Goal: Task Accomplishment & Management: Manage account settings

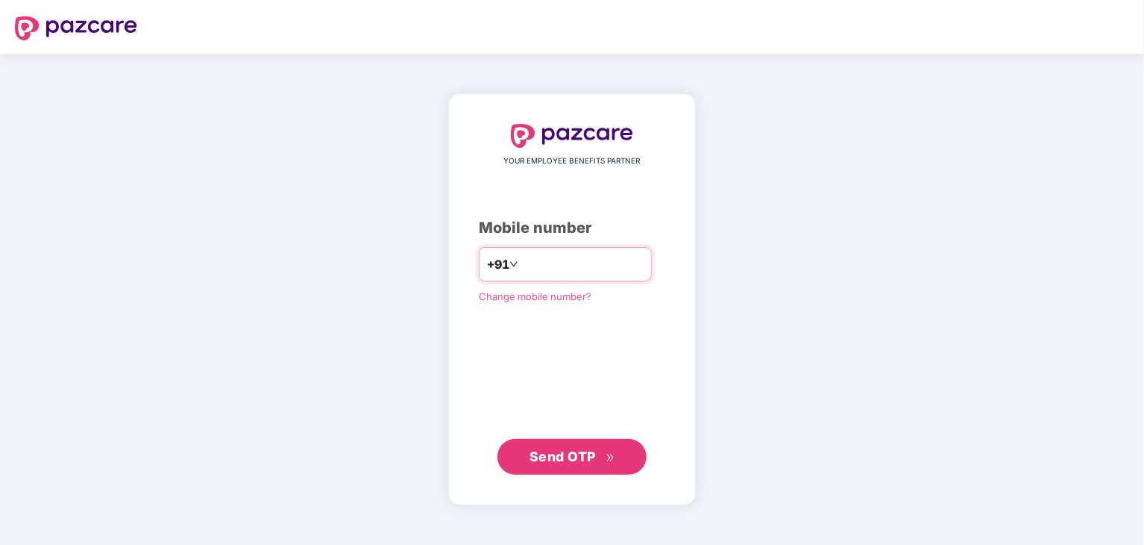
type input "*"
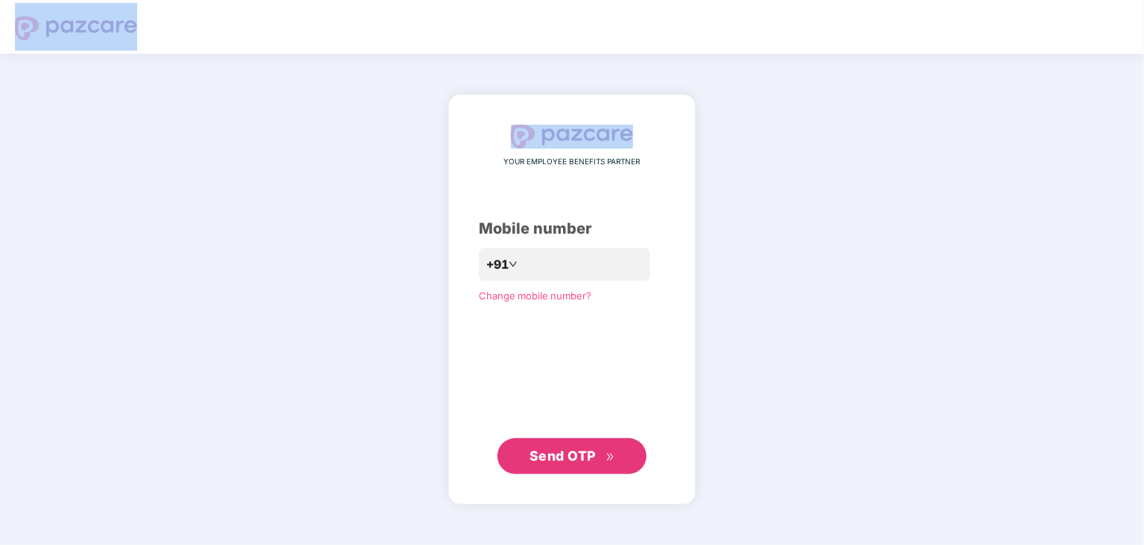
drag, startPoint x: 231, startPoint y: 165, endPoint x: 45, endPoint y: -50, distance: 284.5
click at [45, 0] on html "YOUR EMPLOYEE BENEFITS PARTNER Mobile number +91 Change mobile number? Send OTP" at bounding box center [572, 272] width 1144 height 545
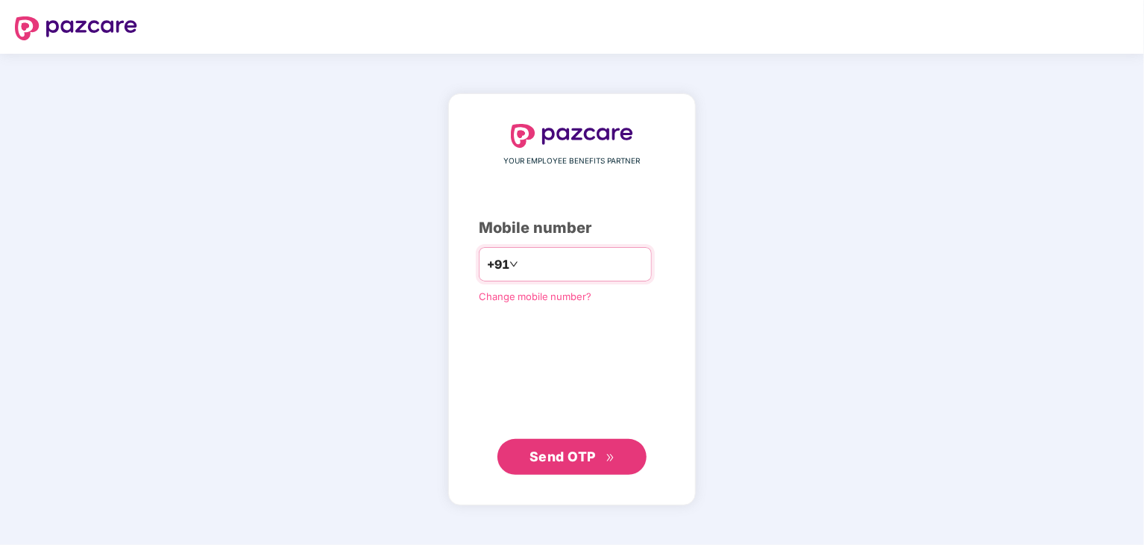
click at [574, 258] on input "number" at bounding box center [582, 264] width 122 height 24
click at [521, 266] on input "****" at bounding box center [582, 264] width 122 height 24
type input "*"
type input "**********"
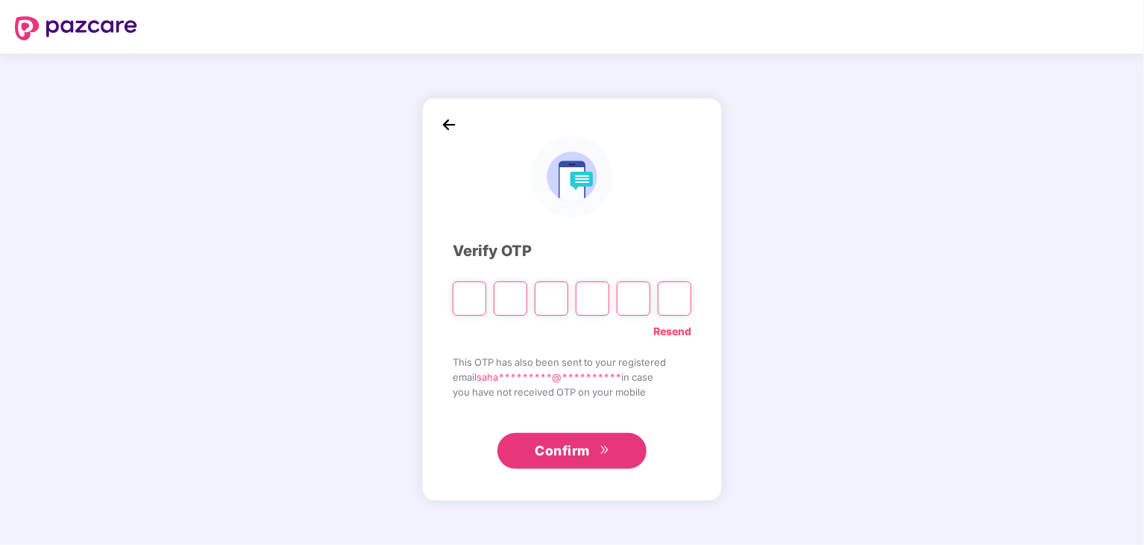
type input "*"
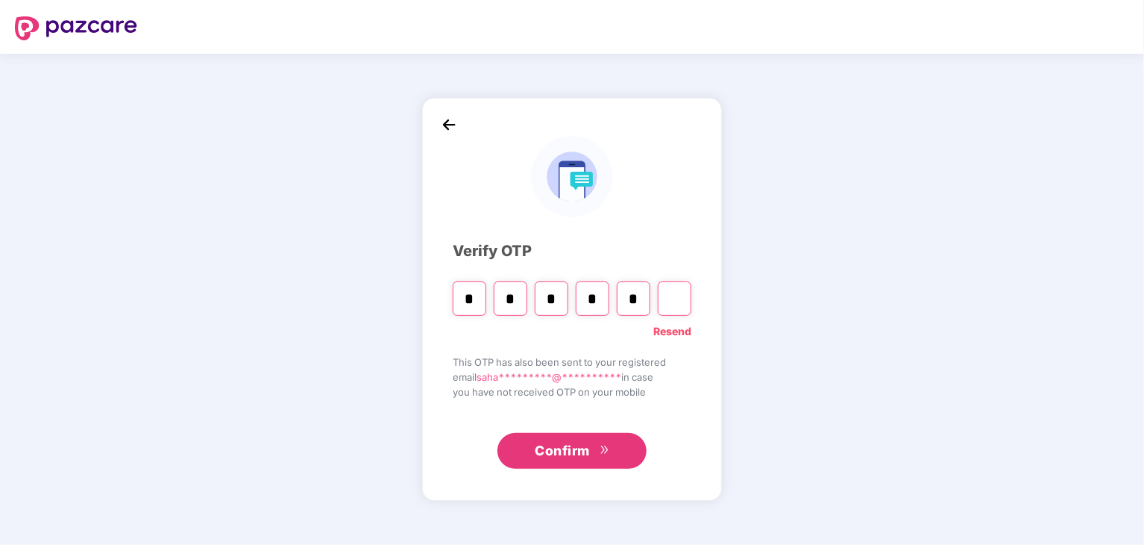
type input "*"
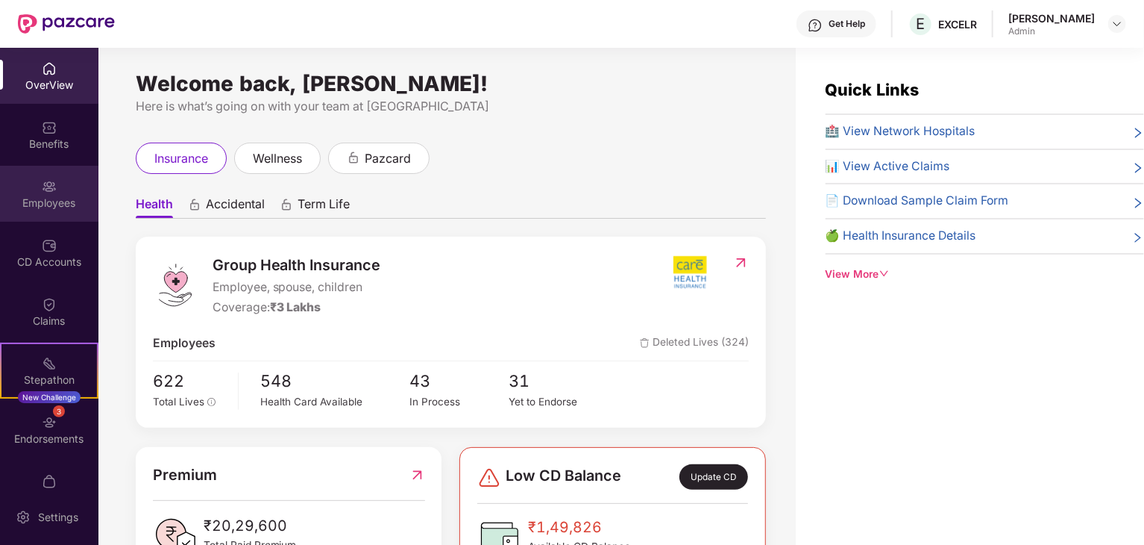
click at [24, 197] on div "Employees" at bounding box center [49, 202] width 98 height 15
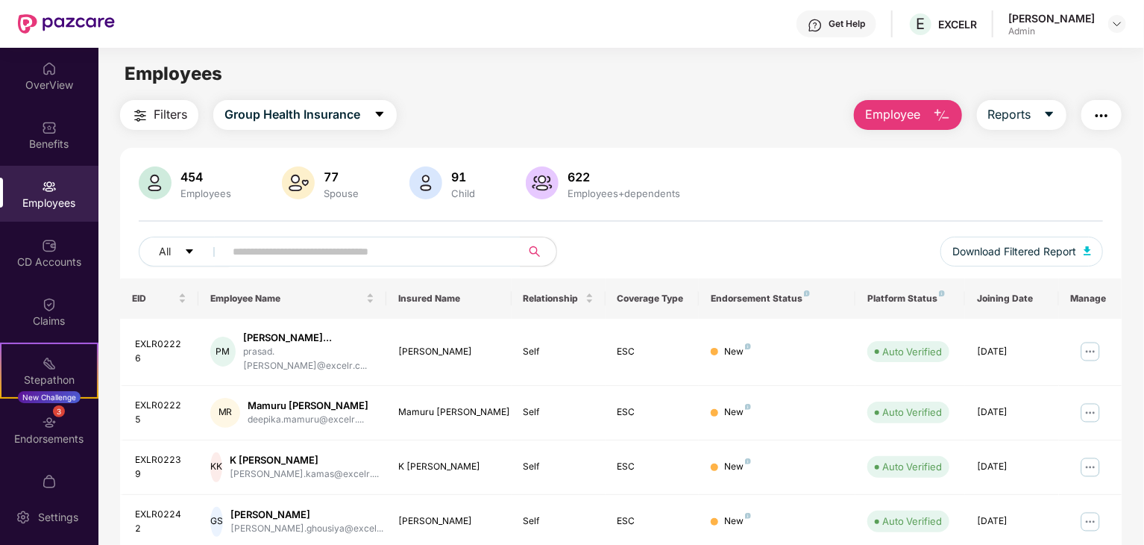
click at [939, 111] on img "button" at bounding box center [942, 116] width 18 height 18
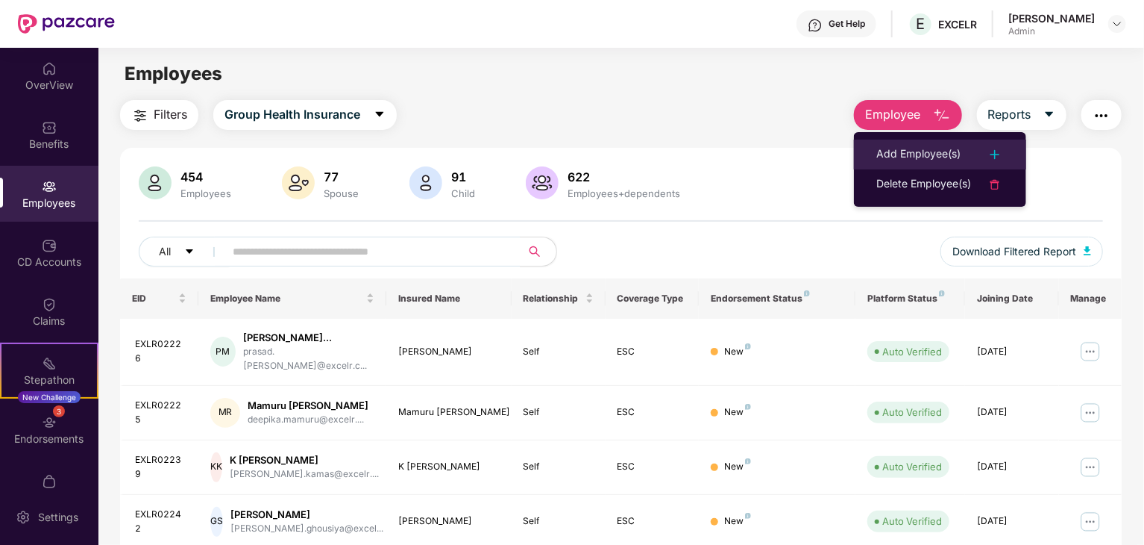
click at [929, 145] on div "Add Employee(s)" at bounding box center [919, 154] width 84 height 18
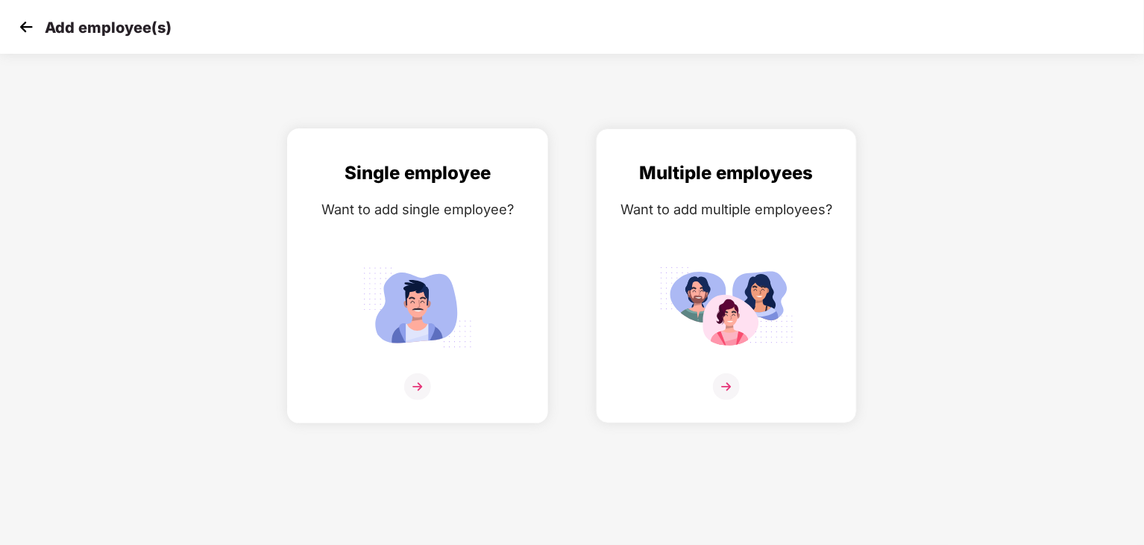
click at [398, 192] on div "Single employee Want to add single employee?" at bounding box center [418, 289] width 230 height 260
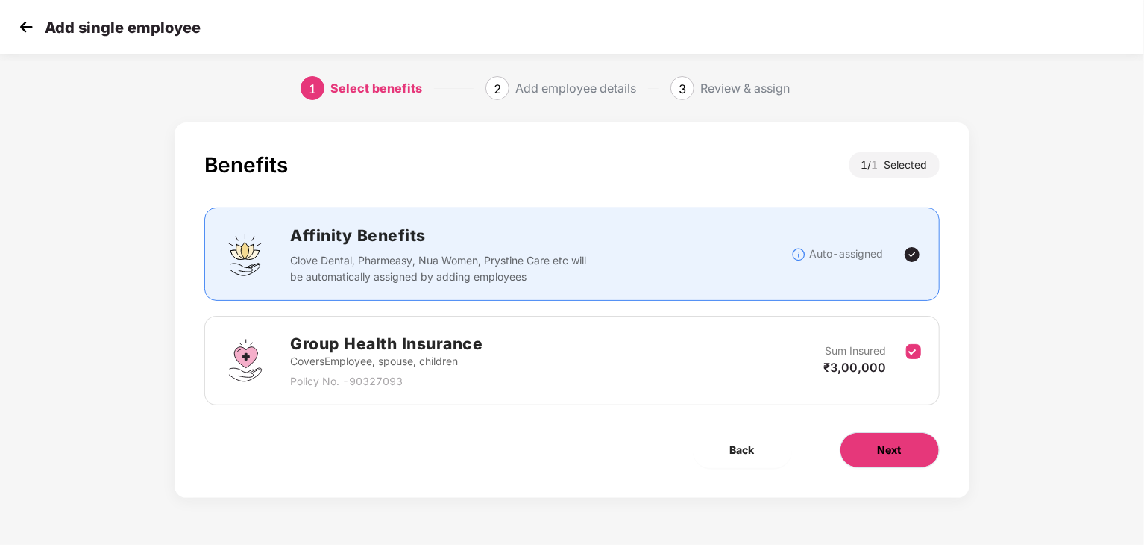
click at [882, 451] on span "Next" at bounding box center [890, 450] width 24 height 16
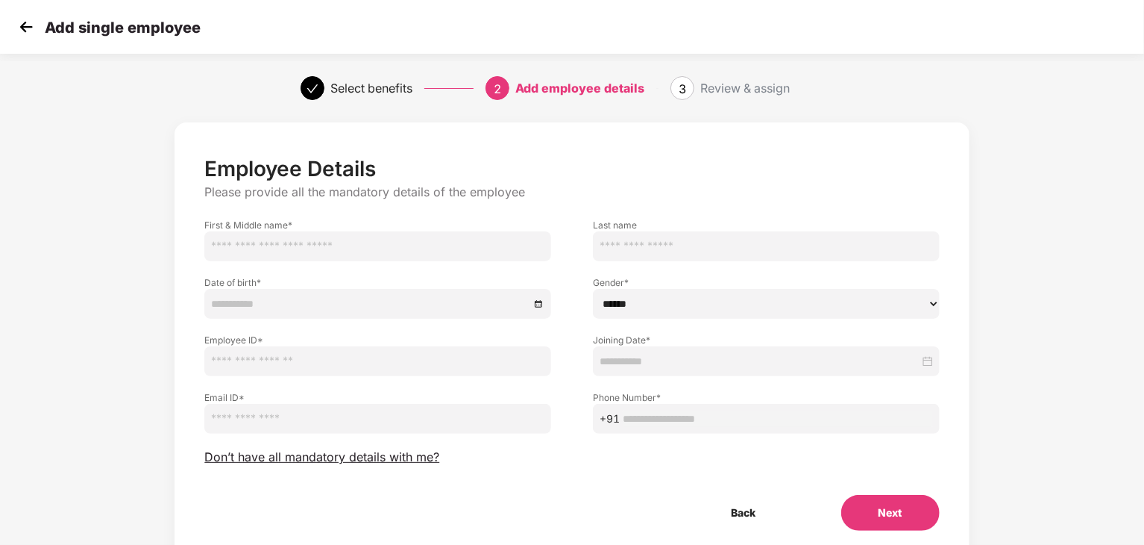
scroll to position [53, 0]
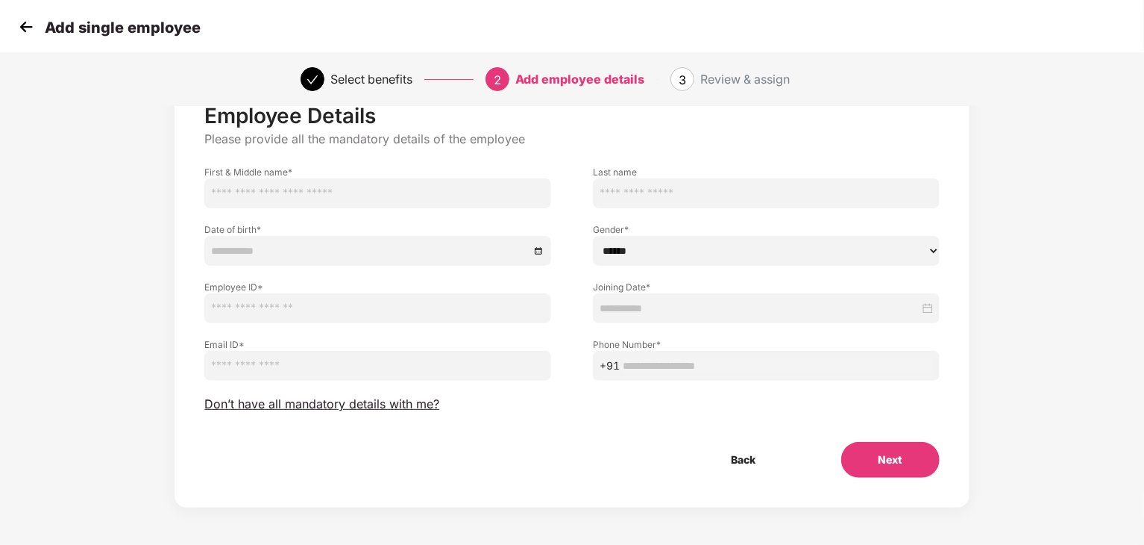
click at [22, 25] on img at bounding box center [26, 27] width 22 height 22
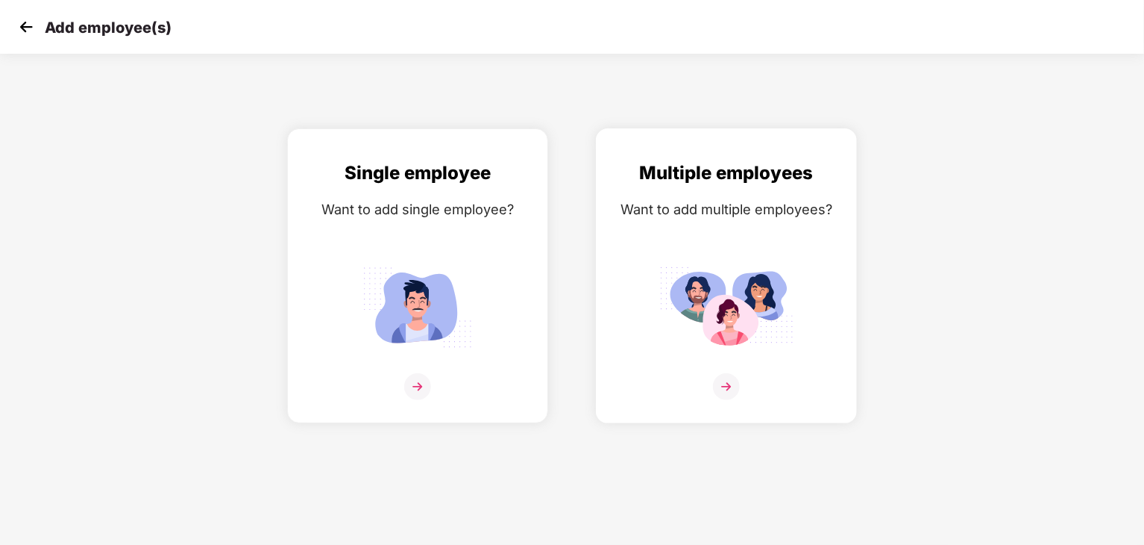
click at [715, 184] on div "Multiple employees" at bounding box center [727, 173] width 230 height 28
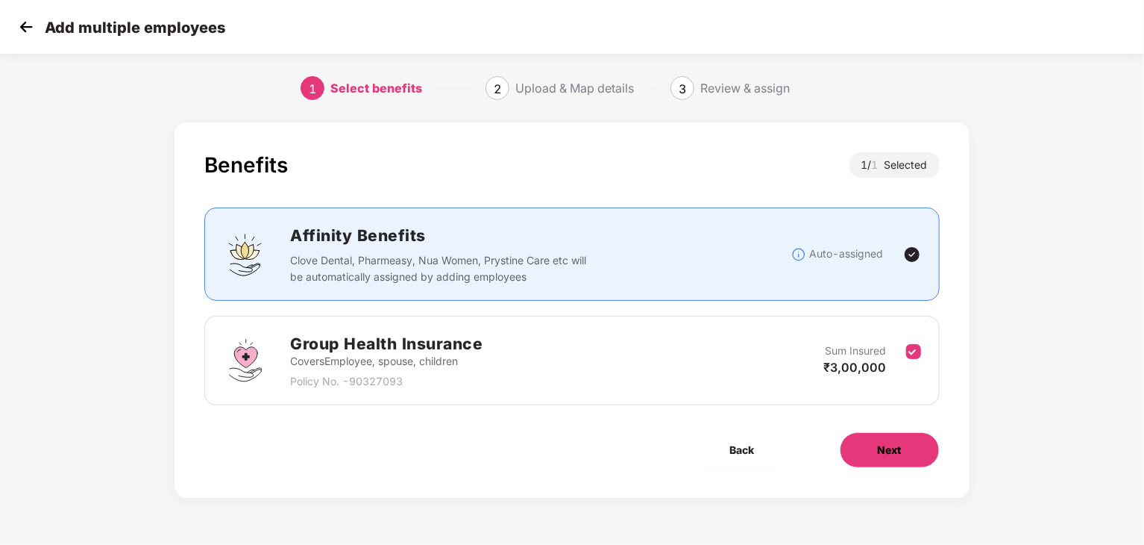
click at [874, 450] on button "Next" at bounding box center [890, 450] width 100 height 36
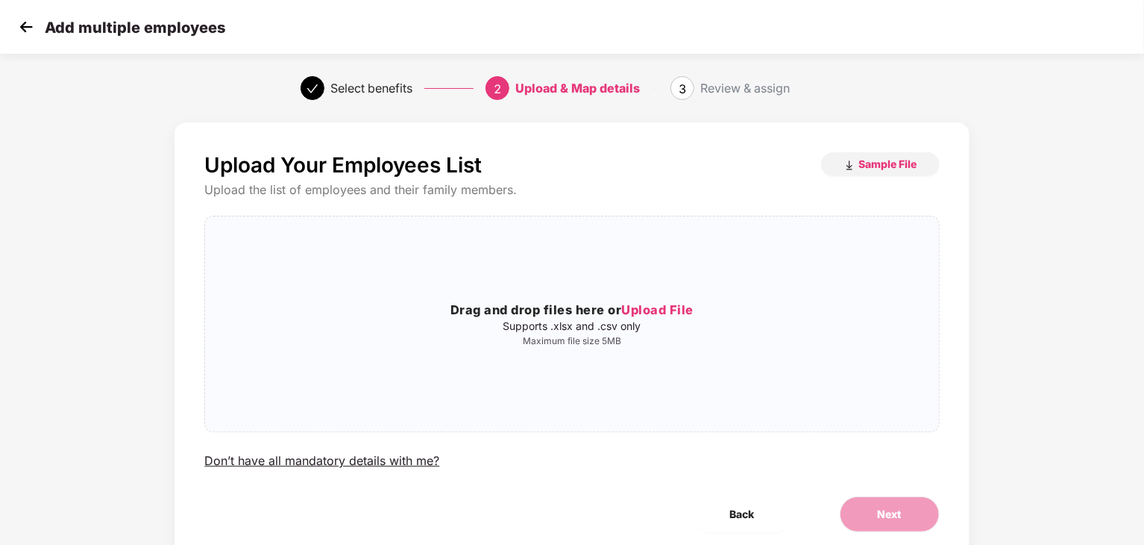
click at [32, 28] on img at bounding box center [26, 27] width 22 height 22
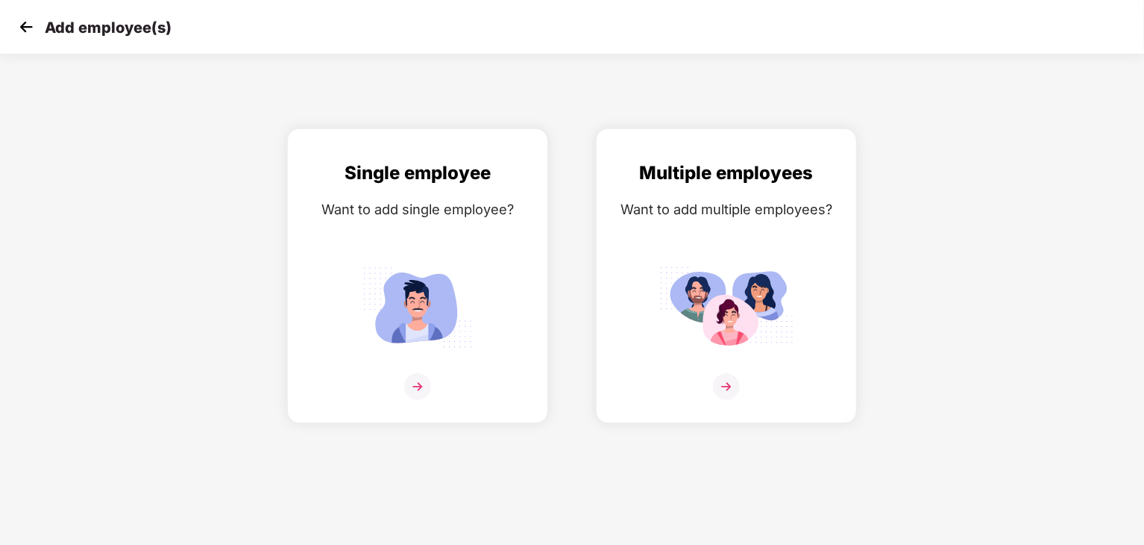
click at [21, 29] on img at bounding box center [26, 27] width 22 height 22
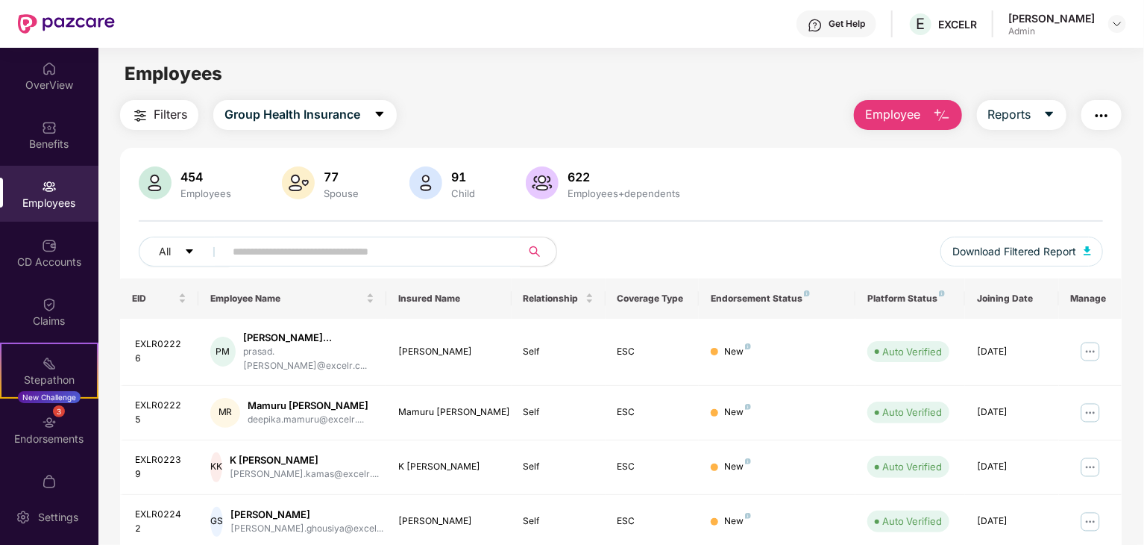
click at [936, 115] on img "button" at bounding box center [942, 116] width 18 height 18
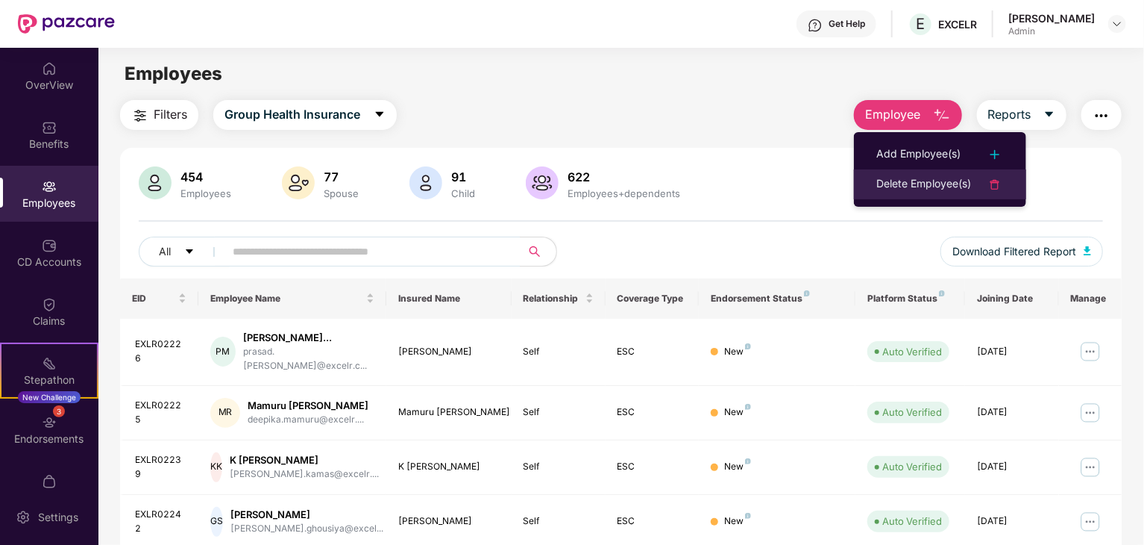
click at [922, 183] on div "Delete Employee(s)" at bounding box center [924, 184] width 95 height 18
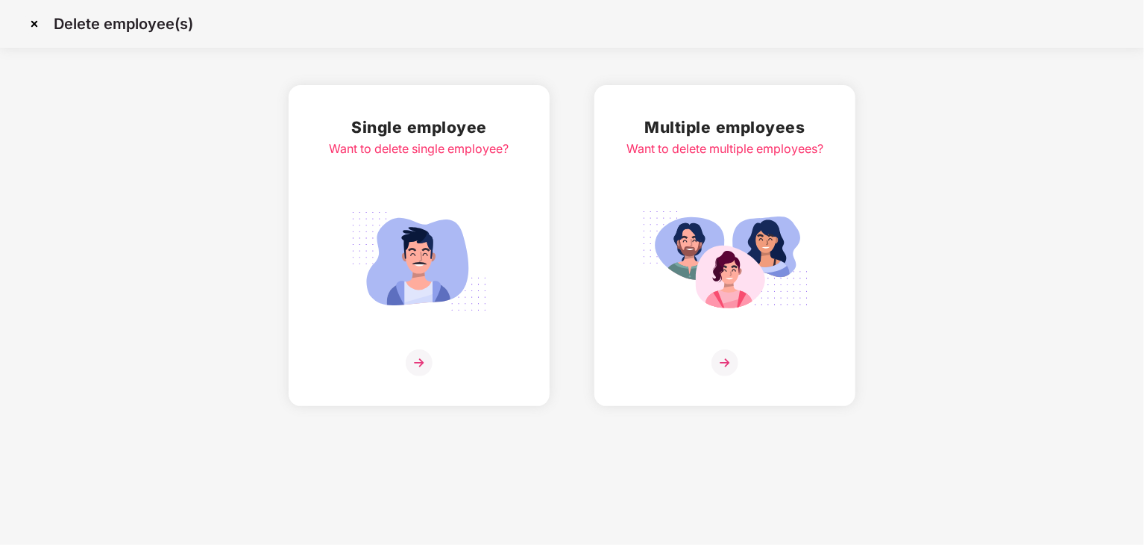
click at [430, 138] on h2 "Single employee" at bounding box center [420, 127] width 180 height 25
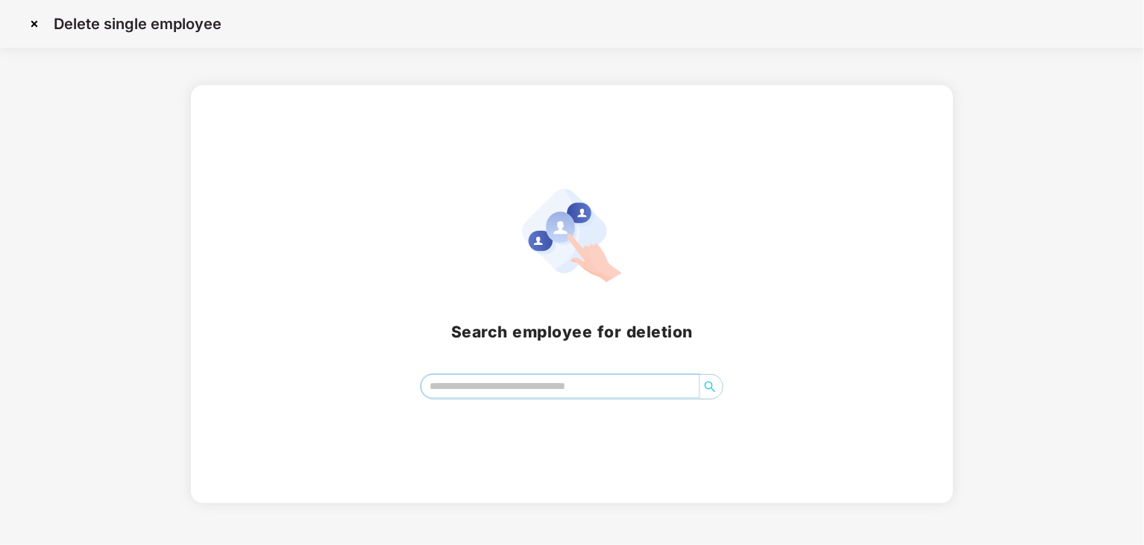
click at [487, 394] on input "search" at bounding box center [560, 385] width 278 height 22
click at [477, 392] on input "search" at bounding box center [560, 385] width 278 height 22
paste input "**********"
type input "**********"
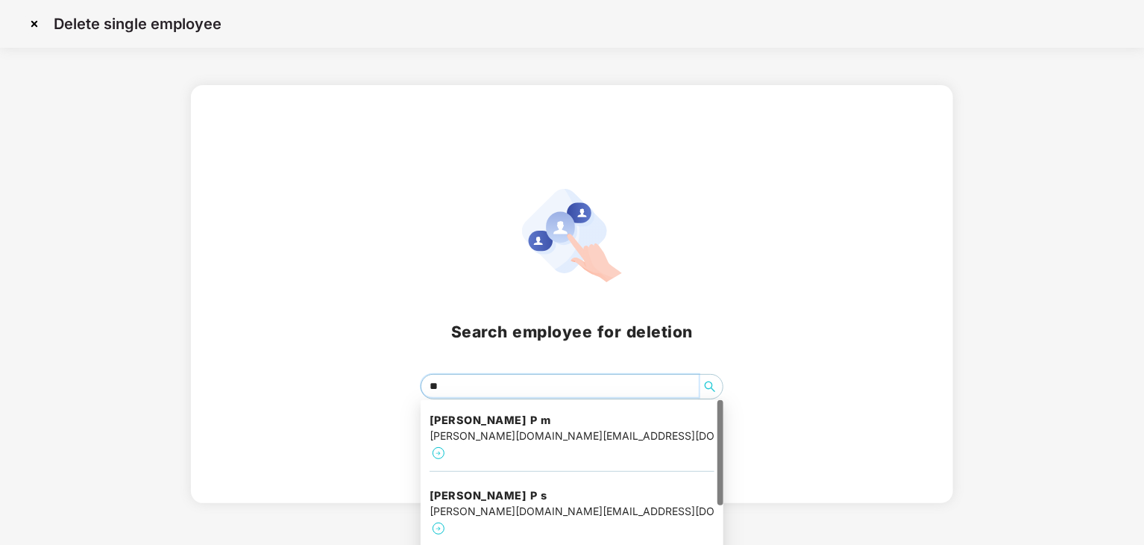
type input "*"
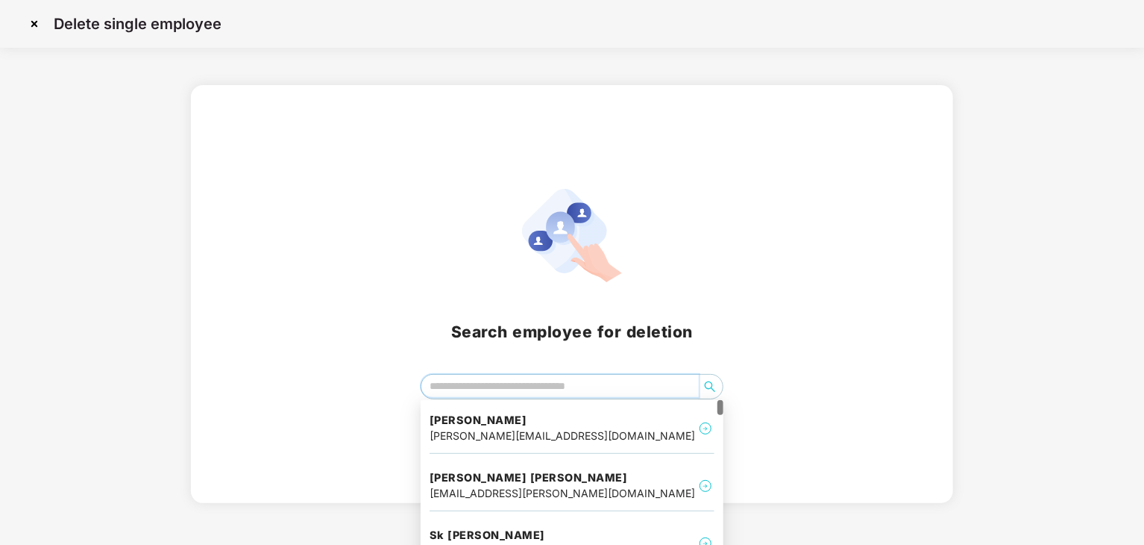
paste input "**********"
type input "**********"
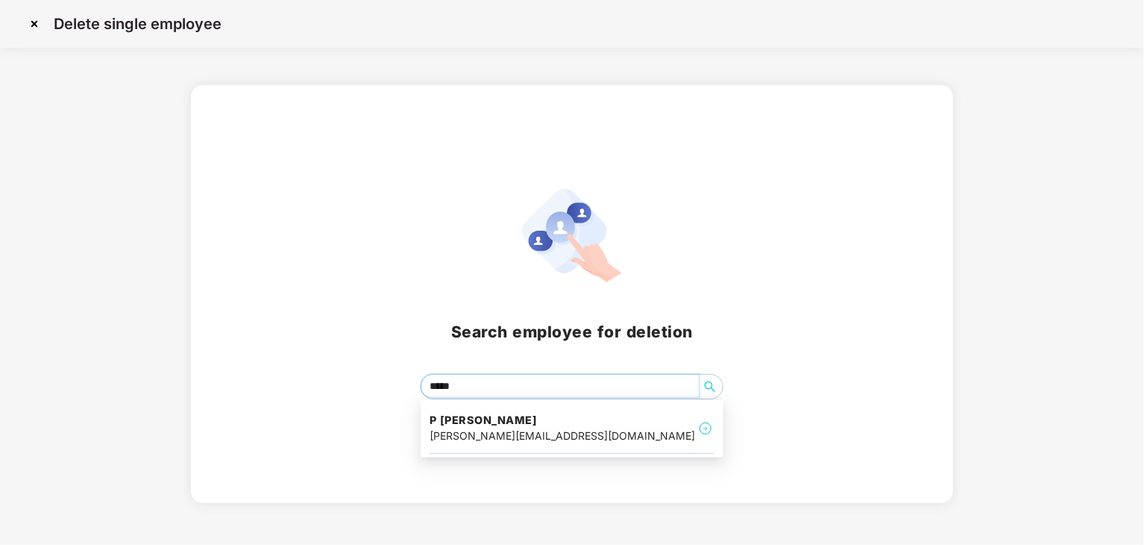
type input "******"
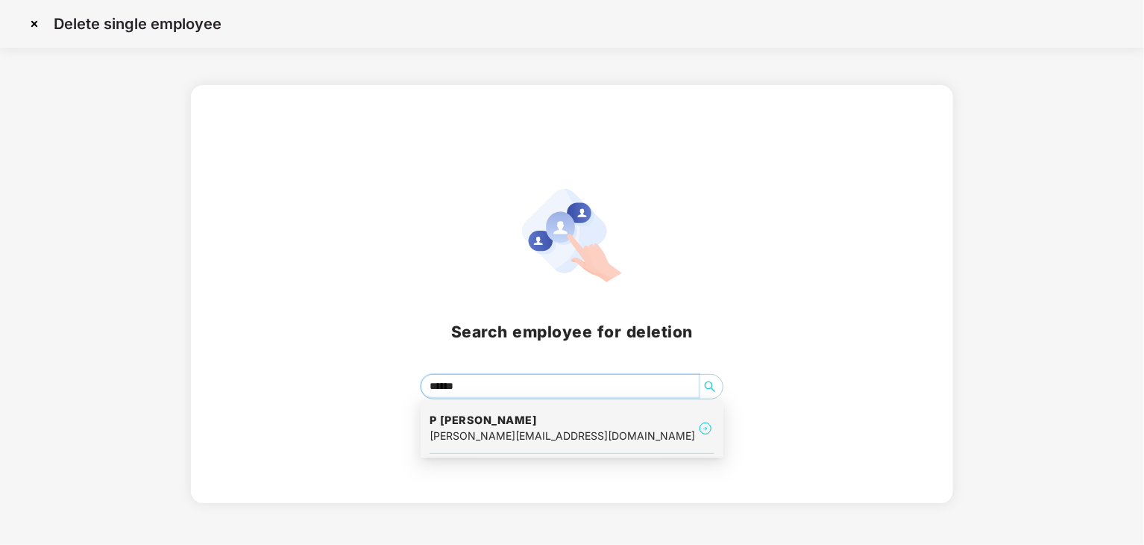
click at [533, 429] on div "bhoomika.p@excelr.com" at bounding box center [563, 435] width 266 height 16
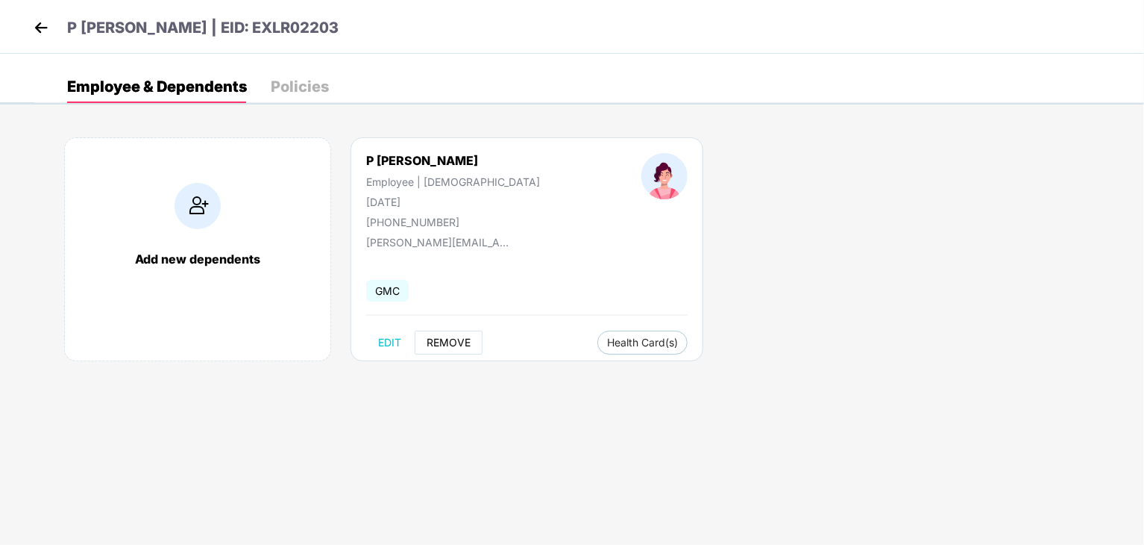
click at [451, 341] on span "REMOVE" at bounding box center [449, 342] width 44 height 12
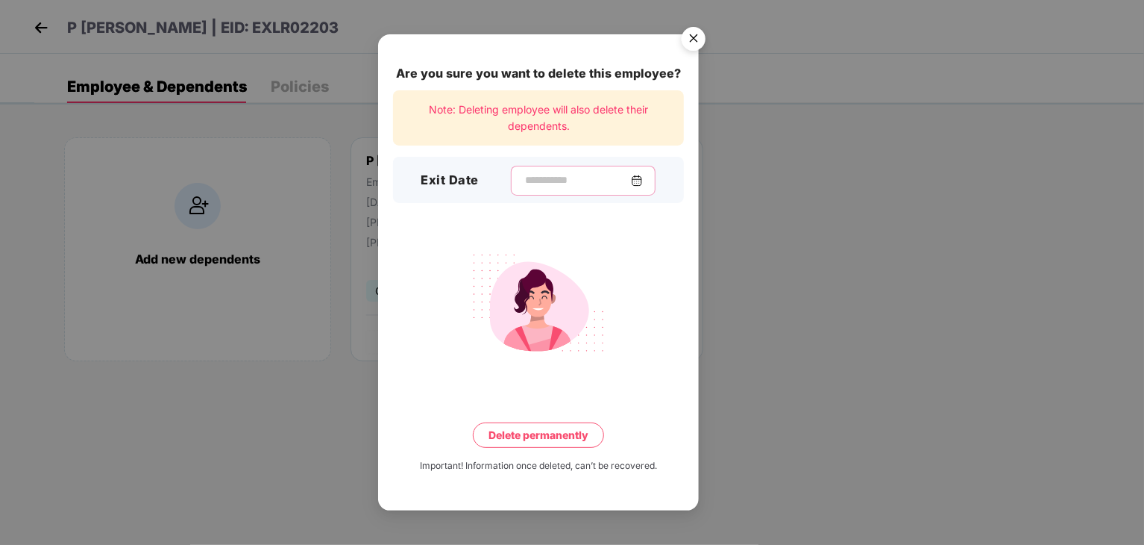
click at [592, 178] on input at bounding box center [577, 180] width 107 height 16
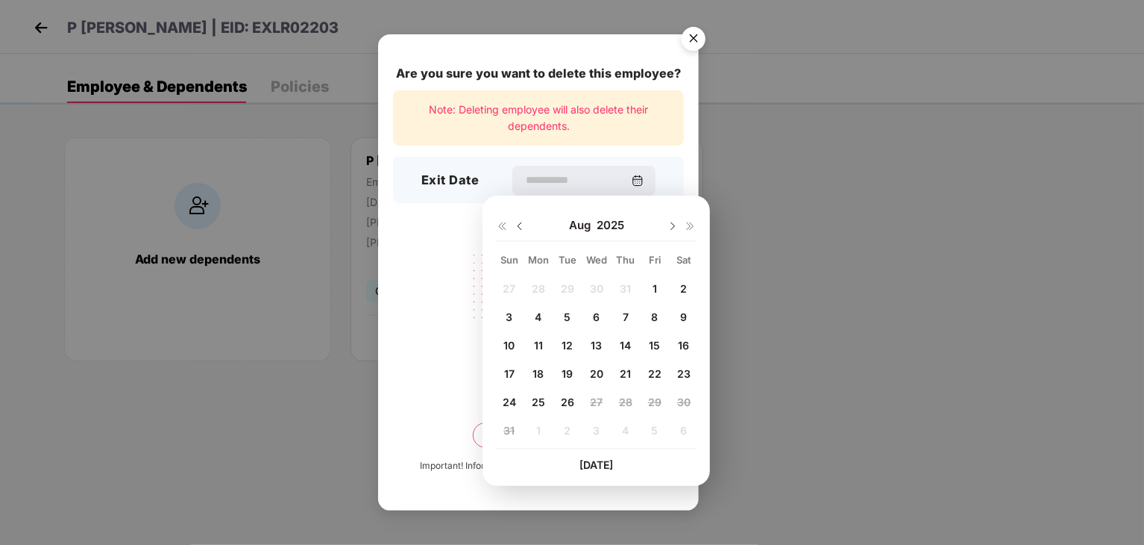
click at [518, 228] on img at bounding box center [520, 226] width 12 height 12
click at [671, 231] on img at bounding box center [673, 226] width 12 height 12
click at [537, 373] on span "18" at bounding box center [538, 373] width 11 height 13
type input "**********"
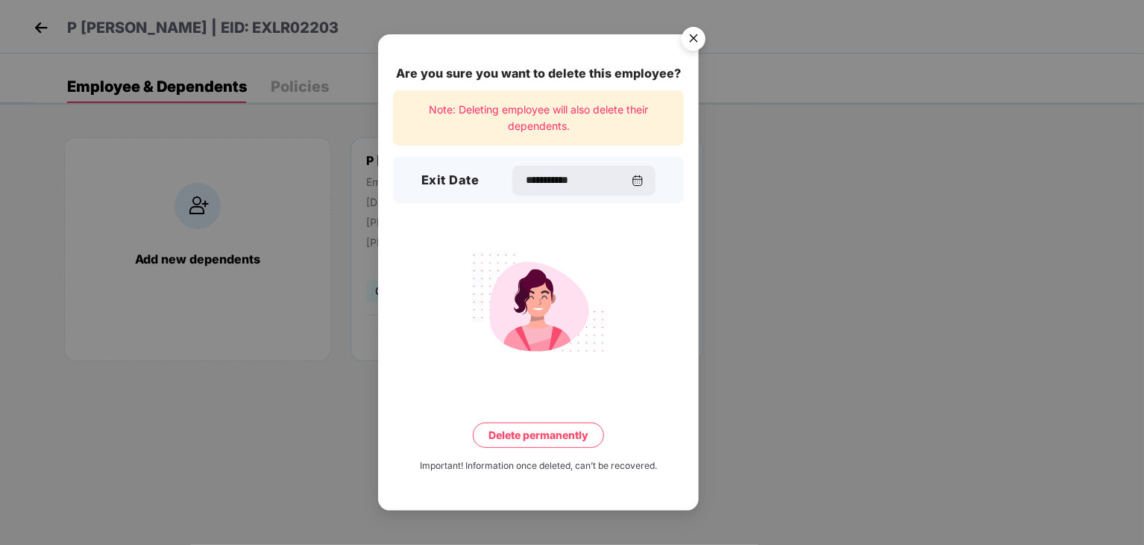
click at [537, 436] on button "Delete permanently" at bounding box center [538, 434] width 131 height 25
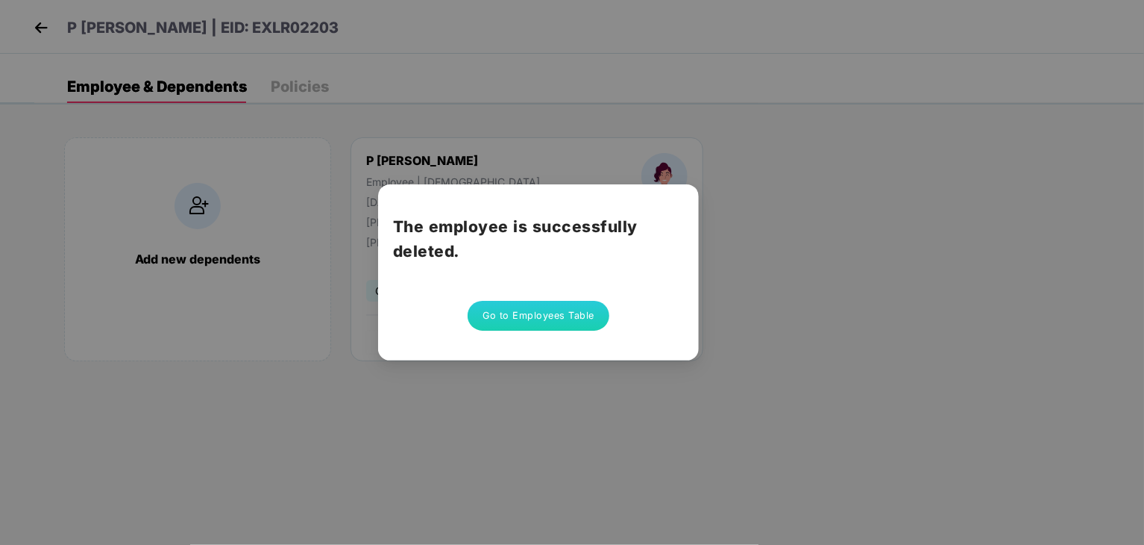
click at [542, 312] on button "Go to Employees Table" at bounding box center [539, 316] width 142 height 30
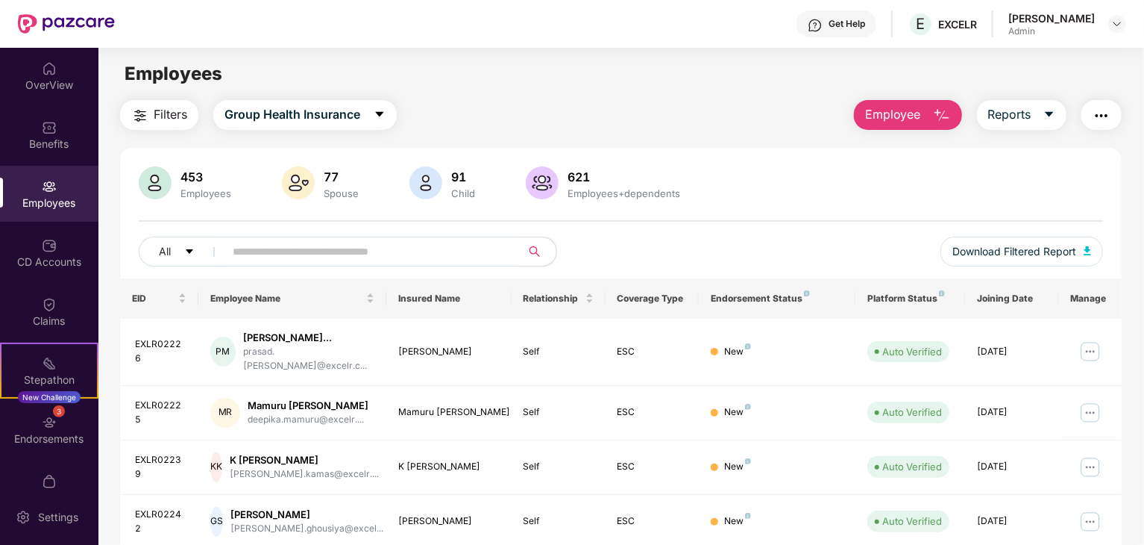
click at [660, 92] on main "Employees Filters Group Health Insurance Employee Reports 453 Employees 77 Spou…" at bounding box center [620, 320] width 1045 height 545
click at [394, 250] on input "text" at bounding box center [367, 251] width 268 height 22
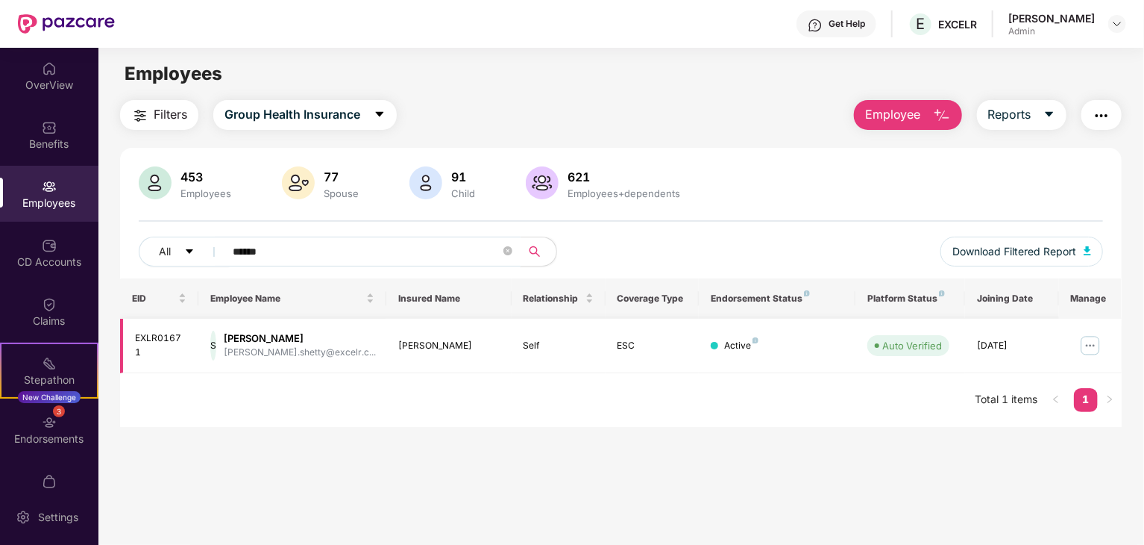
type input "******"
click at [1091, 342] on img at bounding box center [1091, 345] width 24 height 24
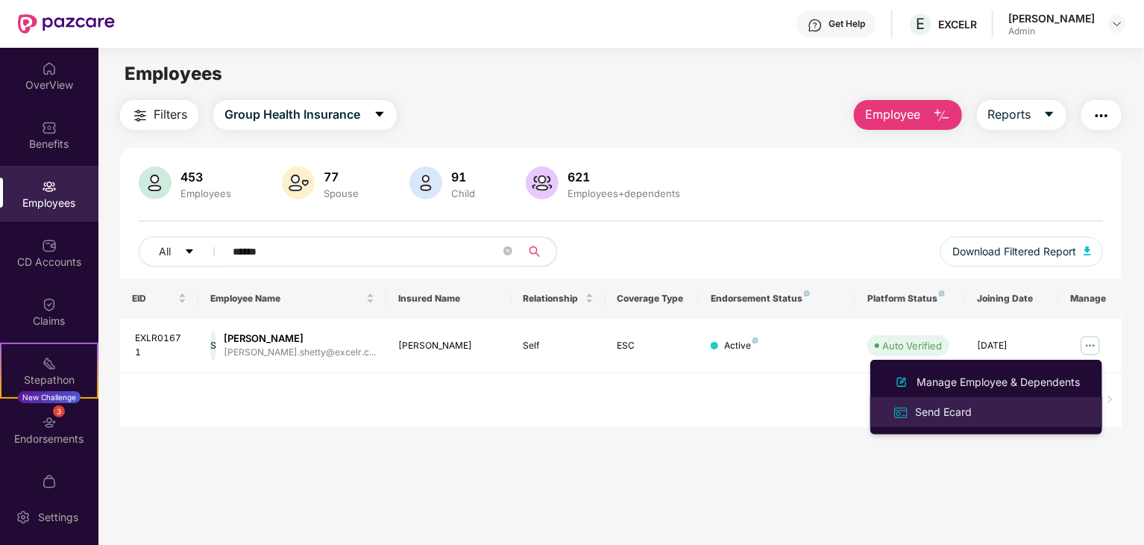
click at [947, 415] on div "Send Ecard" at bounding box center [943, 412] width 63 height 16
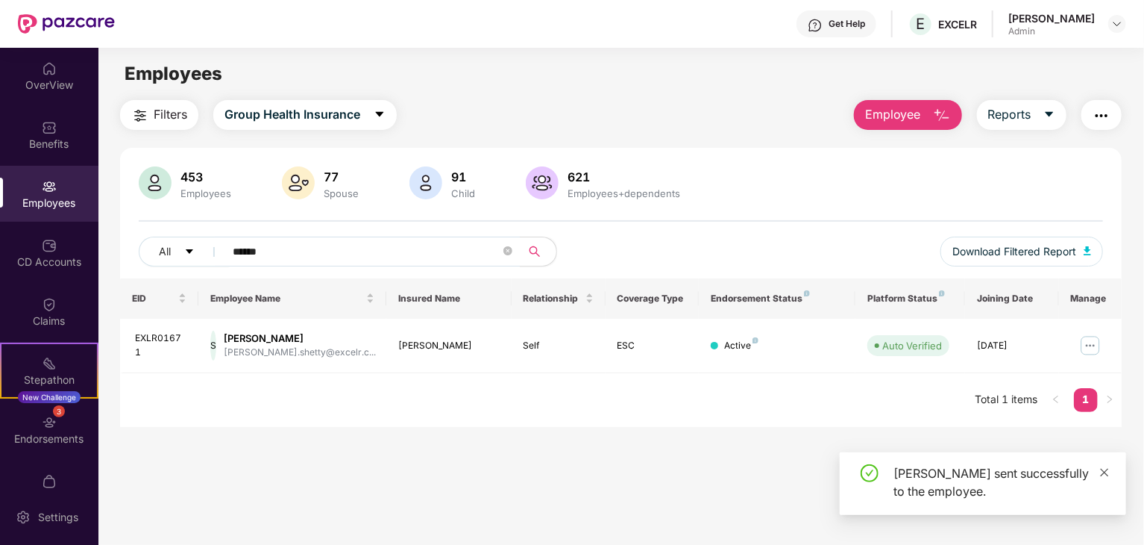
click at [1103, 469] on icon "close" at bounding box center [1105, 472] width 8 height 8
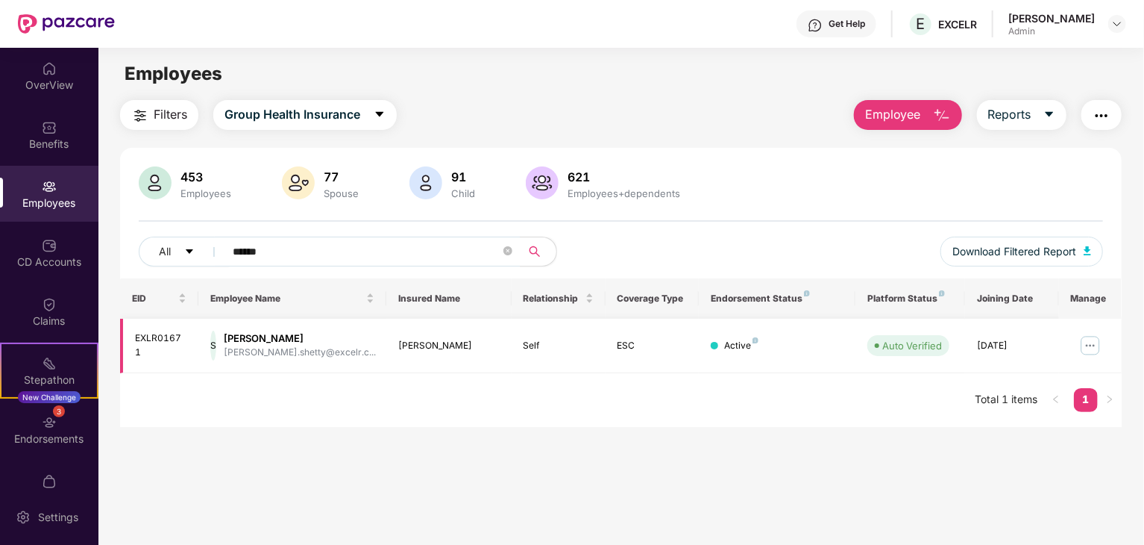
click at [1086, 347] on img at bounding box center [1091, 345] width 24 height 24
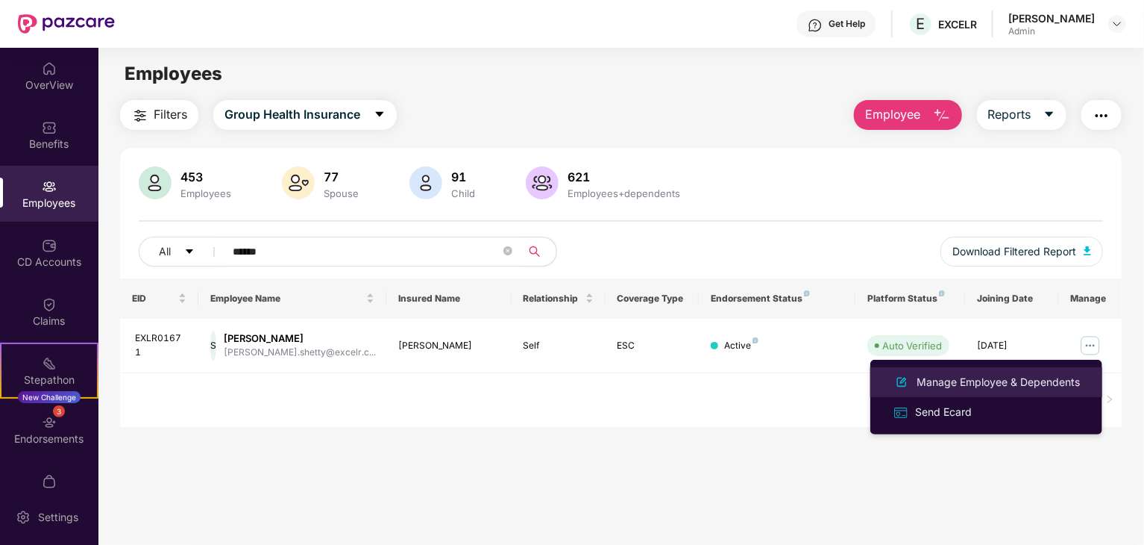
click at [980, 380] on div "Manage Employee & Dependents" at bounding box center [998, 382] width 169 height 16
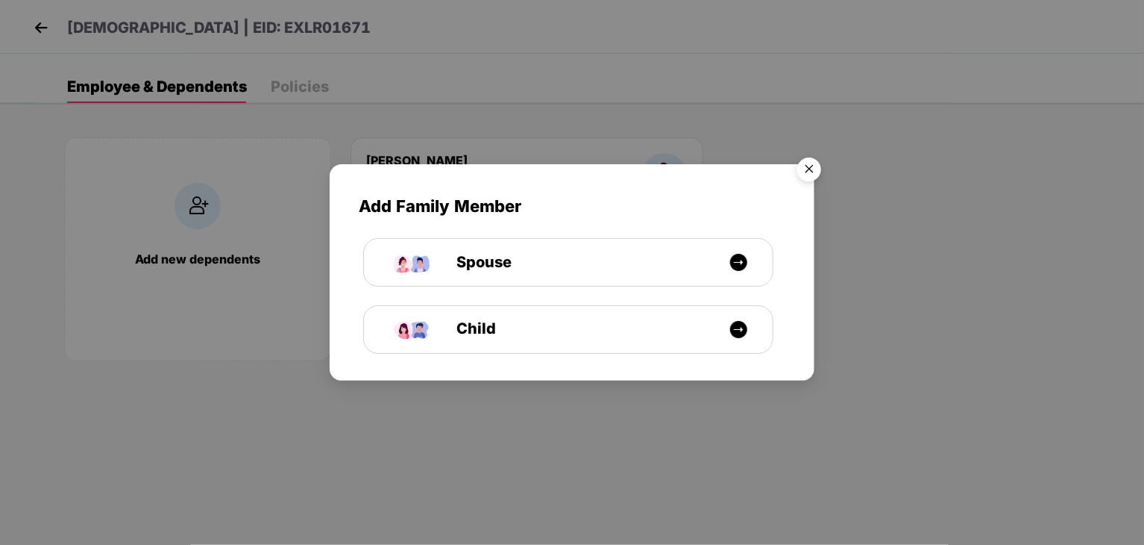
click at [809, 174] on img "Close" at bounding box center [810, 172] width 42 height 42
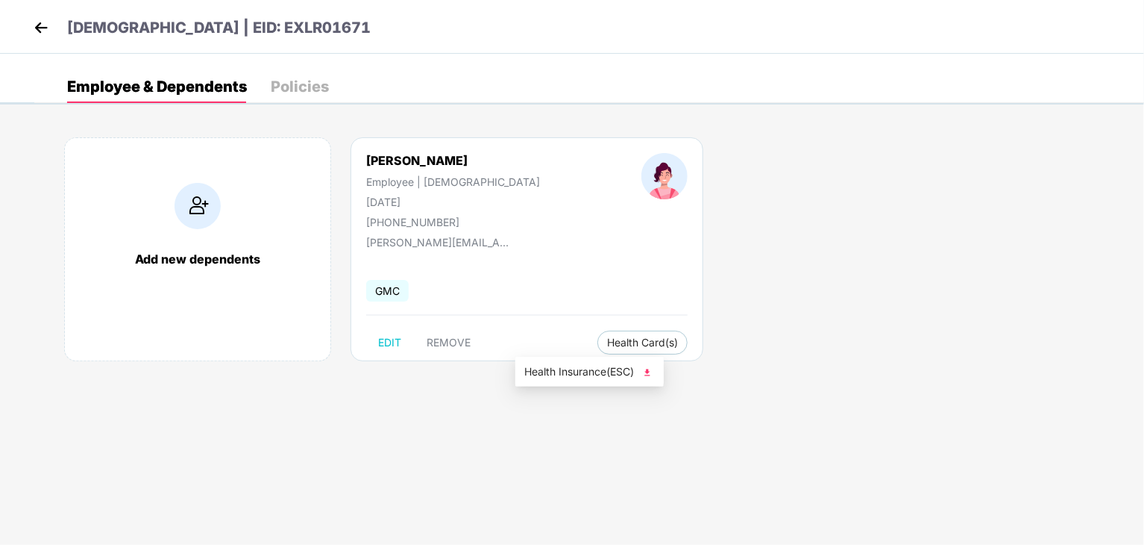
click at [648, 372] on img at bounding box center [647, 372] width 15 height 15
click at [607, 346] on span "Health Card(s)" at bounding box center [642, 342] width 71 height 7
click at [590, 372] on span "Health Insurance(ESC)" at bounding box center [589, 371] width 131 height 16
click at [34, 30] on img at bounding box center [41, 27] width 22 height 22
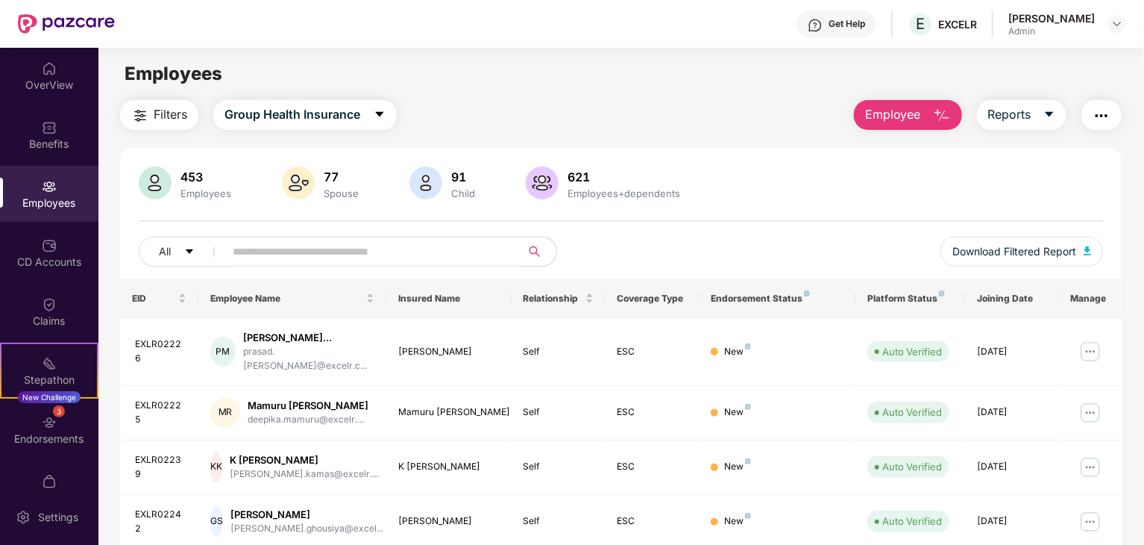
click at [400, 248] on input "text" at bounding box center [367, 251] width 268 height 22
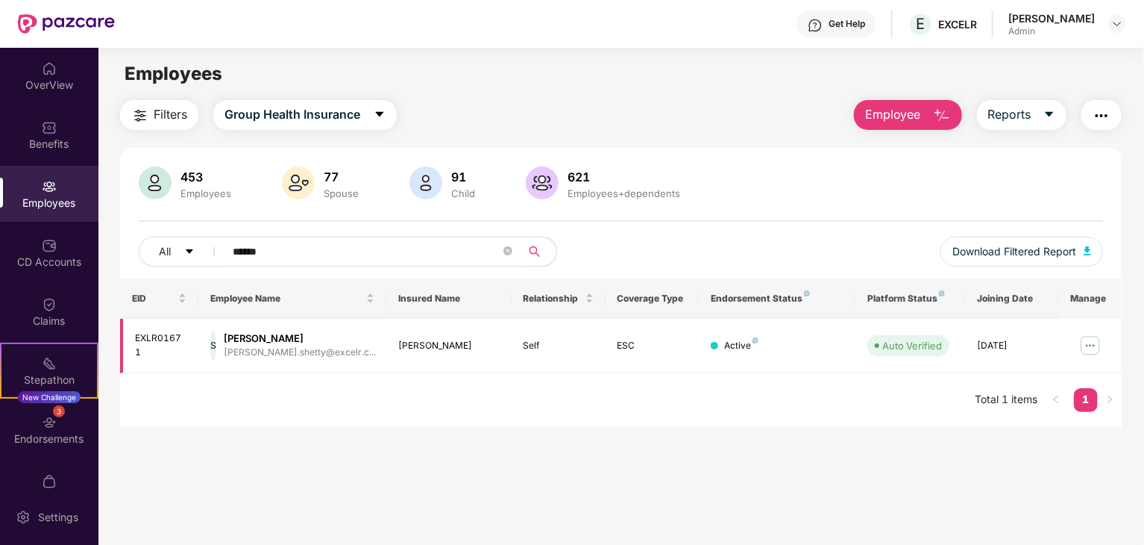
type input "******"
click at [1090, 347] on img at bounding box center [1091, 345] width 24 height 24
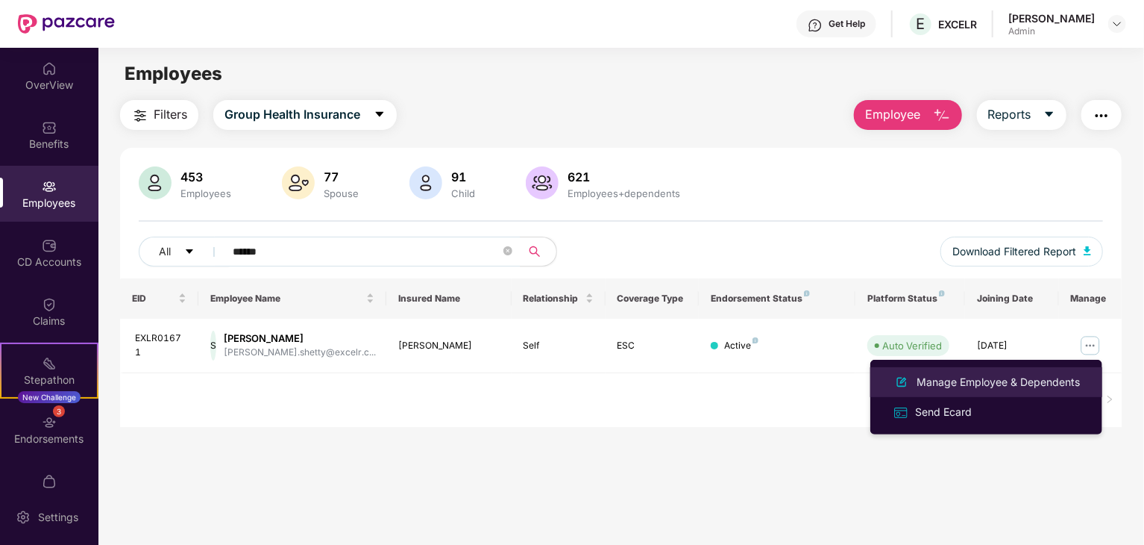
click at [977, 380] on div "Manage Employee & Dependents" at bounding box center [998, 382] width 169 height 16
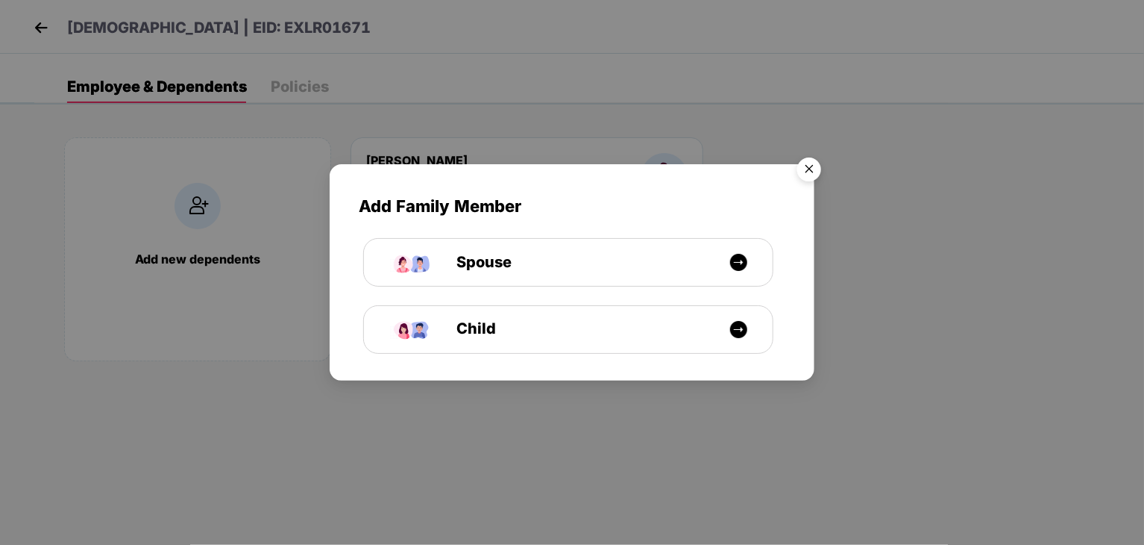
click at [814, 169] on img "Close" at bounding box center [810, 172] width 42 height 42
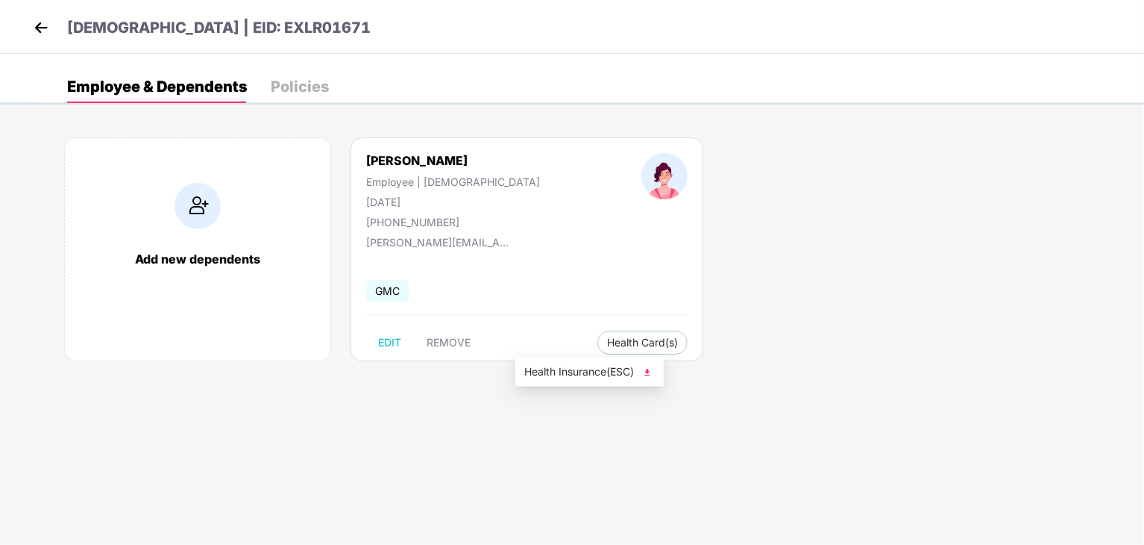
click at [620, 371] on span "Health Insurance(ESC)" at bounding box center [589, 371] width 131 height 16
click at [37, 26] on img at bounding box center [41, 27] width 22 height 22
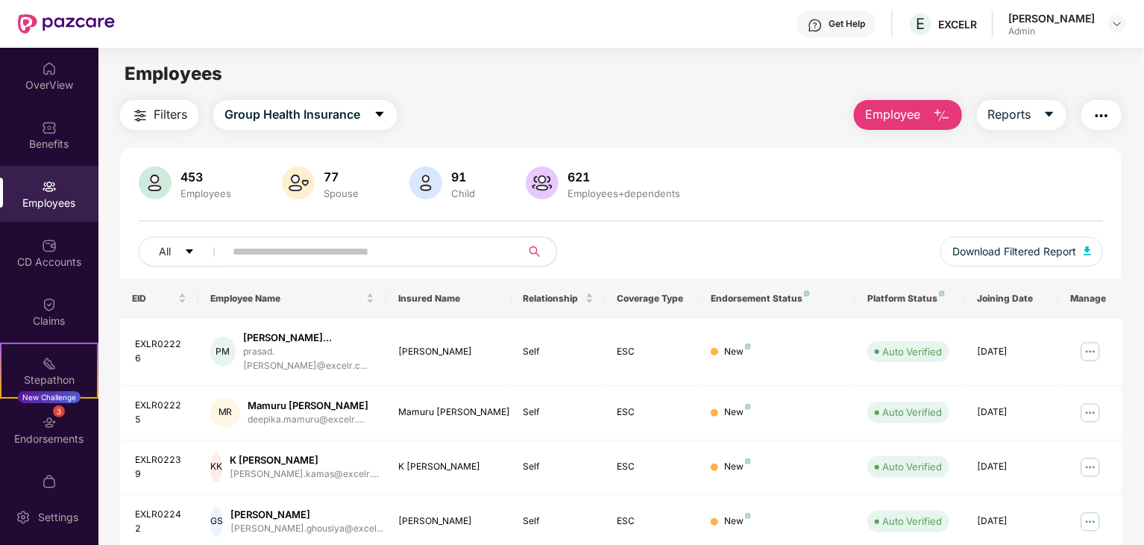
click at [783, 103] on div "Filters Group Health Insurance Employee Reports" at bounding box center [621, 115] width 1002 height 30
click at [744, 120] on div "Filters Group Health Insurance Employee Reports" at bounding box center [621, 115] width 1002 height 30
